Goal: Information Seeking & Learning: Check status

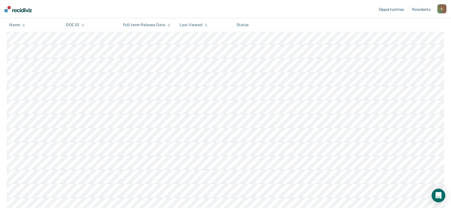
scroll to position [228, 0]
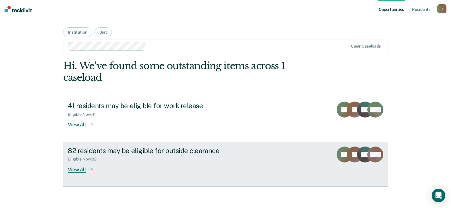
click at [296, 166] on link "82 residents may be eligible for outside clearance Eligible Now : 82 View all C…" at bounding box center [225, 164] width 325 height 45
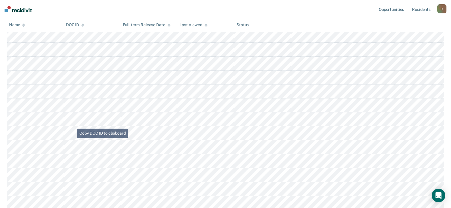
scroll to position [427, 0]
